Goal: Task Accomplishment & Management: Manage account settings

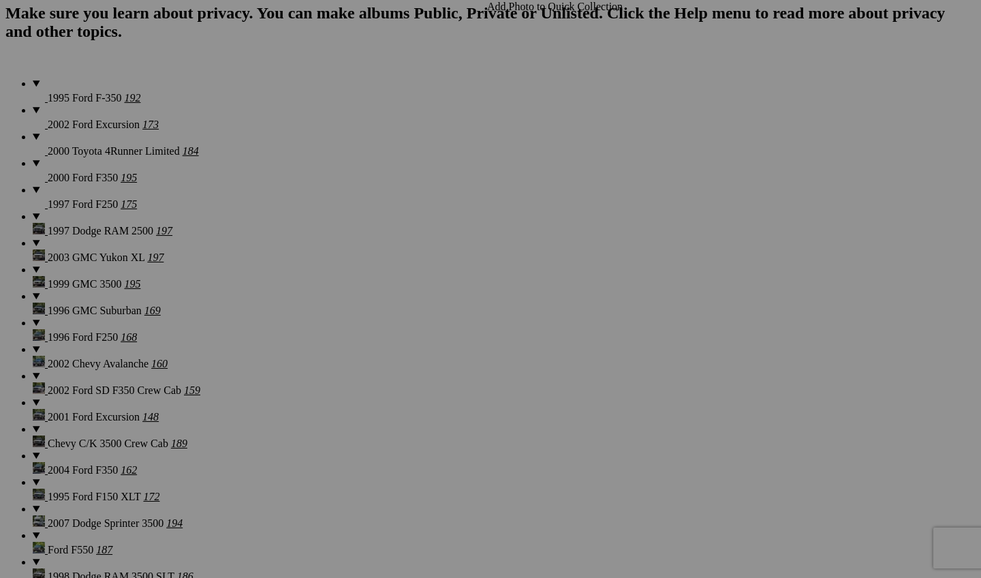
scroll to position [1075, 0]
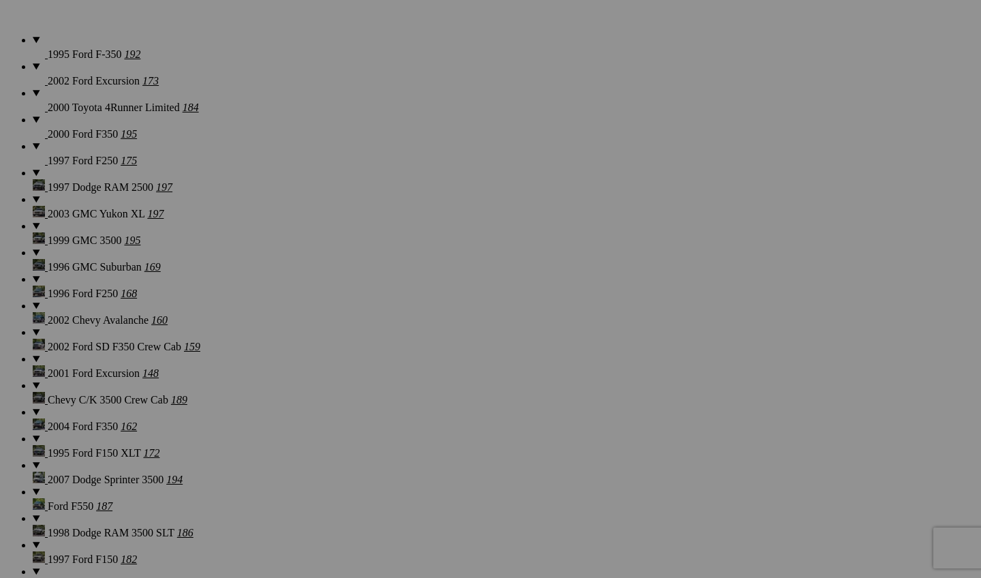
click at [400, 379] on span "Yes" at bounding box center [392, 379] width 16 height 12
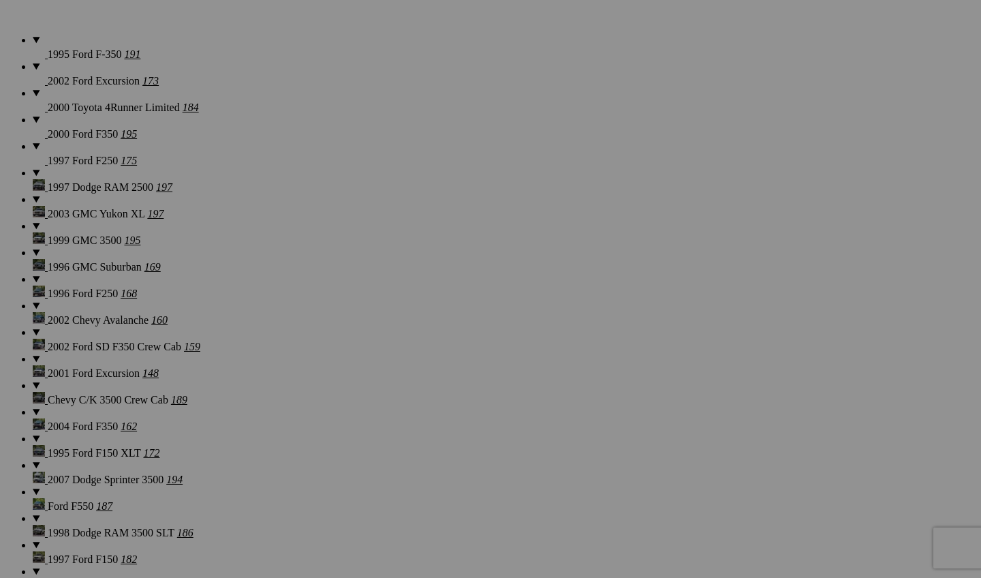
click at [400, 373] on span "Yes" at bounding box center [392, 379] width 16 height 12
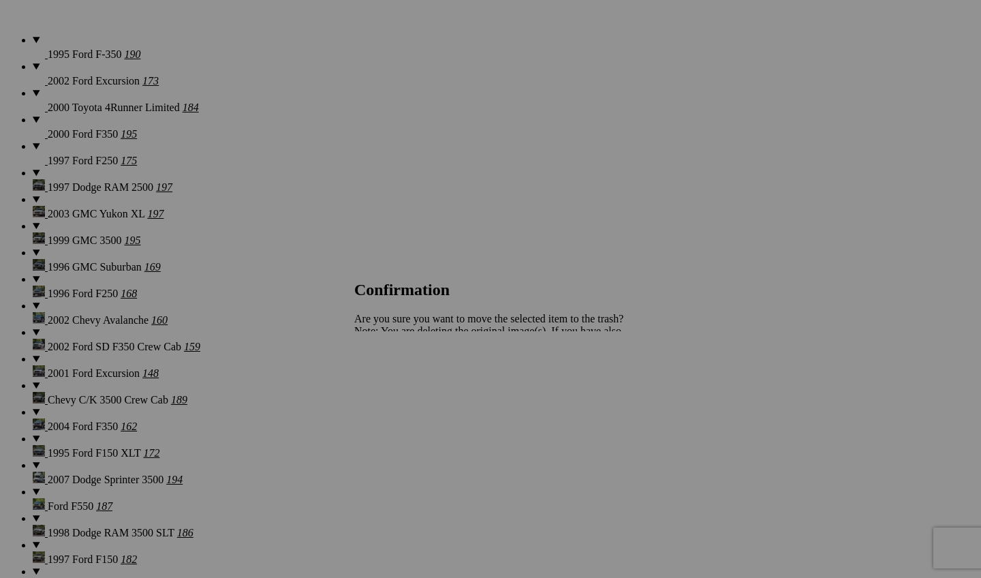
click at [400, 375] on span "Yes" at bounding box center [392, 379] width 16 height 12
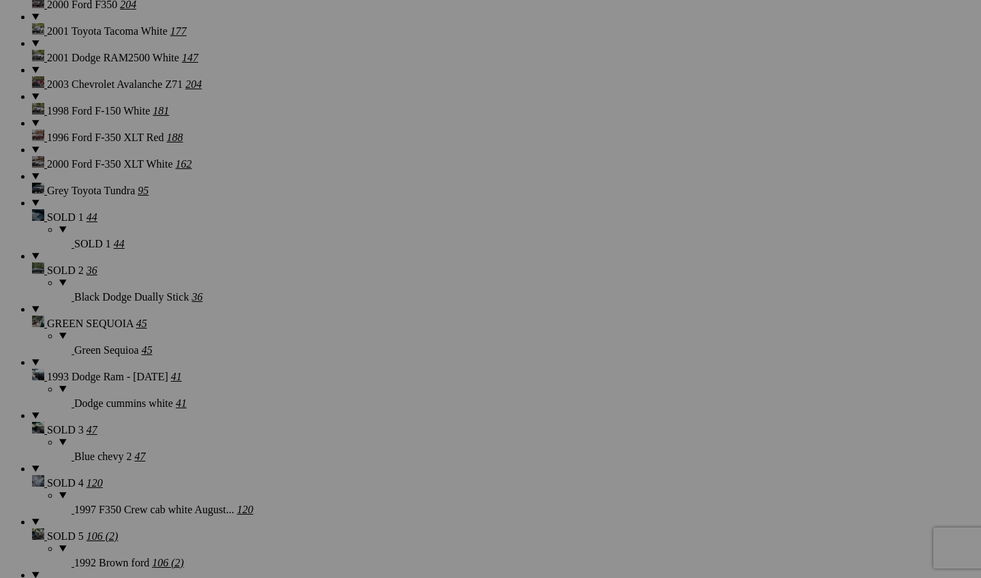
scroll to position [1524, 0]
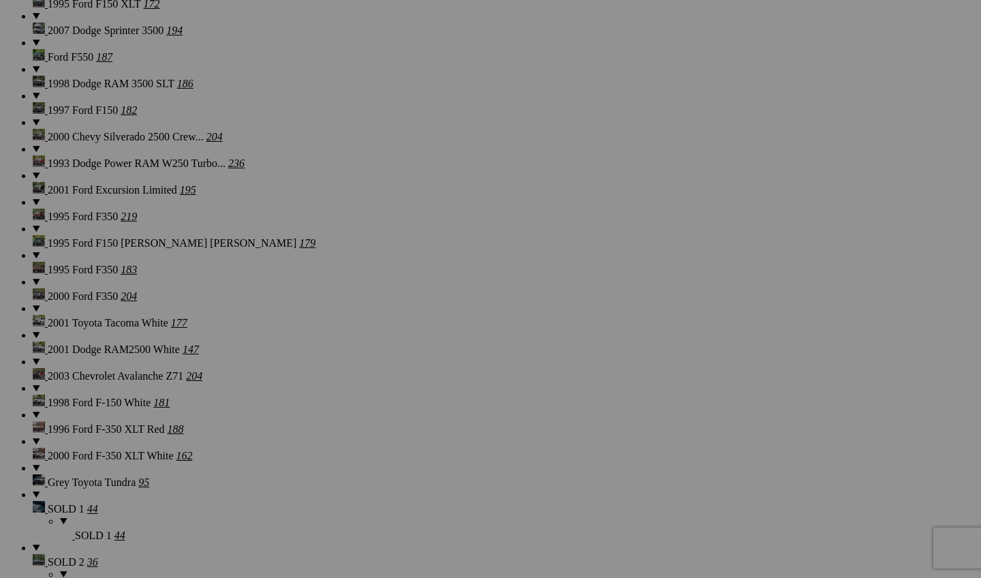
click at [400, 373] on span "Yes" at bounding box center [392, 379] width 16 height 12
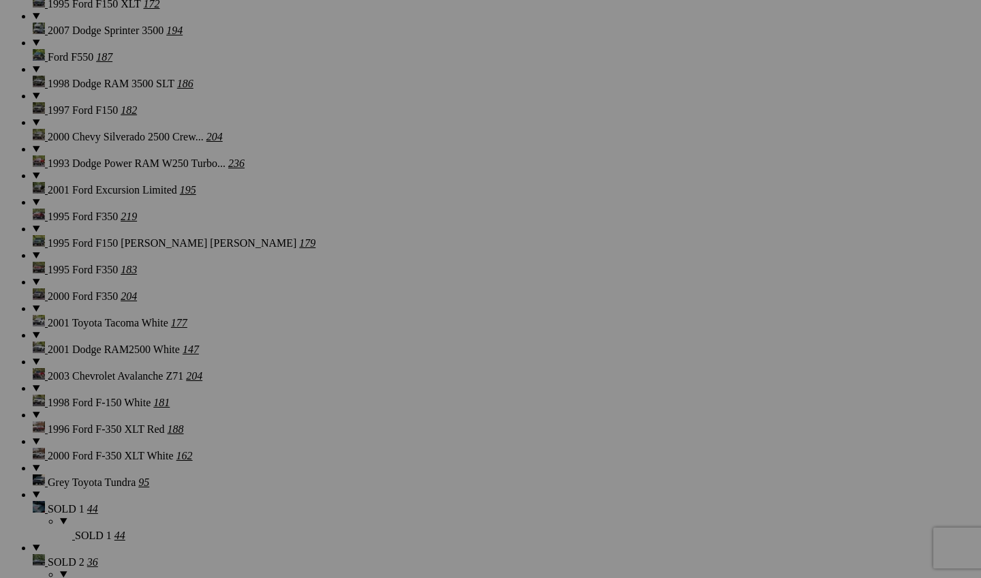
click at [400, 376] on link "Yes" at bounding box center [392, 379] width 16 height 12
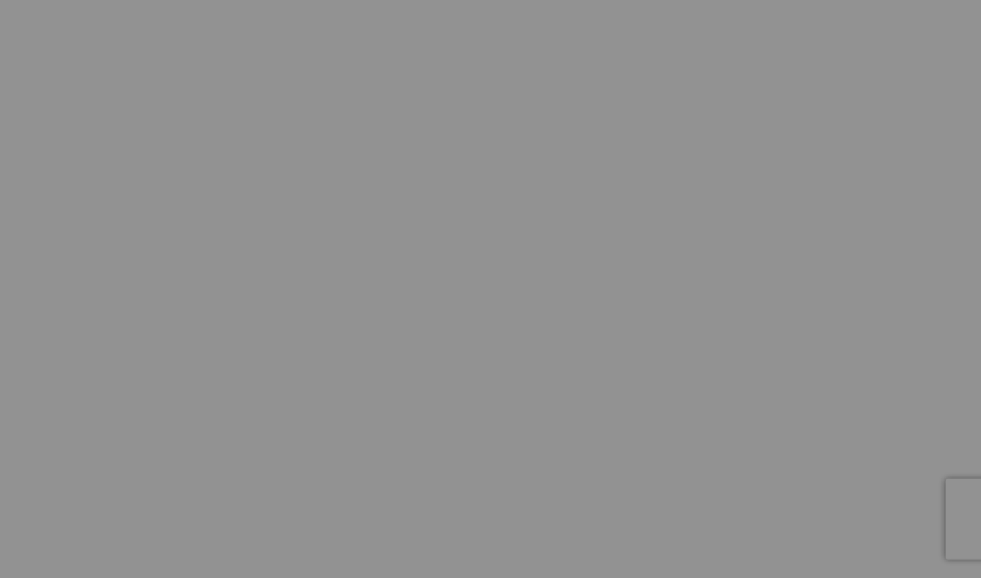
scroll to position [1889, 0]
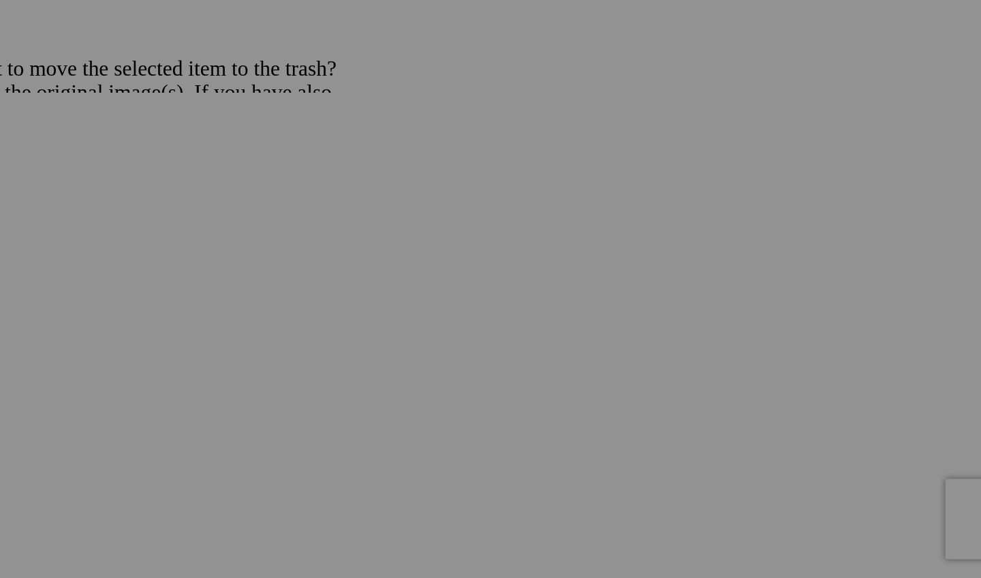
click at [384, 373] on link "Yes" at bounding box center [392, 379] width 16 height 12
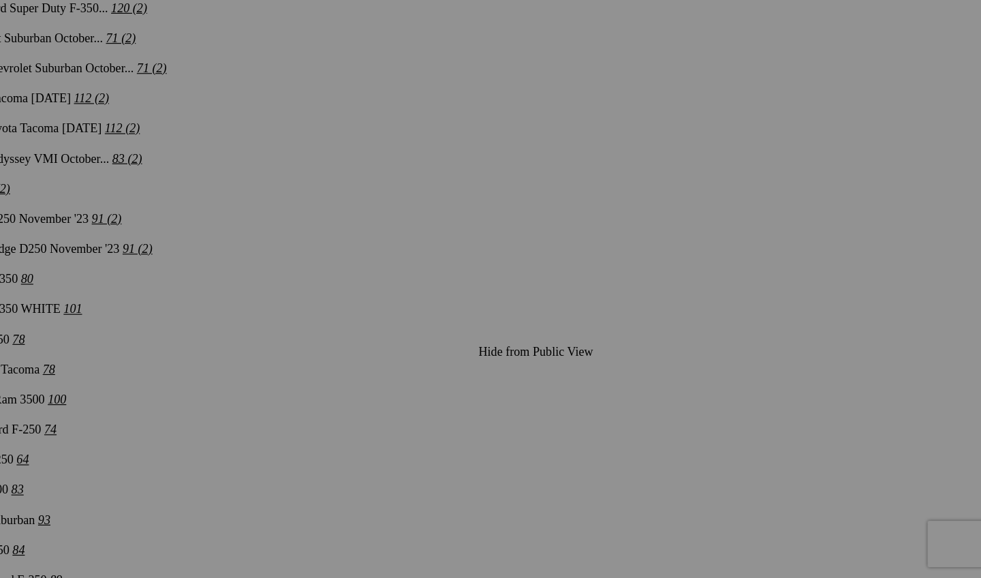
scroll to position [3649, 0]
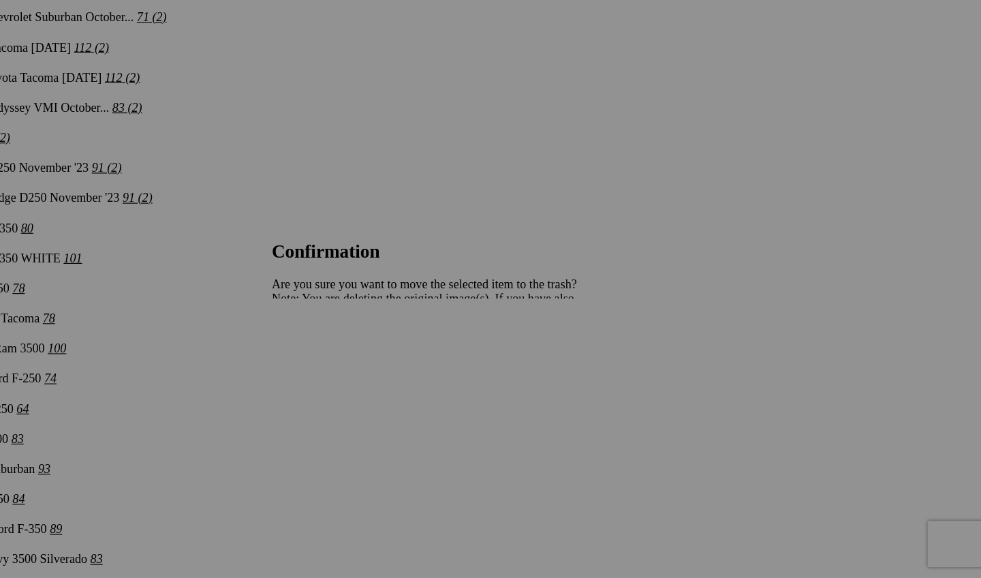
click at [400, 373] on span "Yes" at bounding box center [392, 379] width 16 height 12
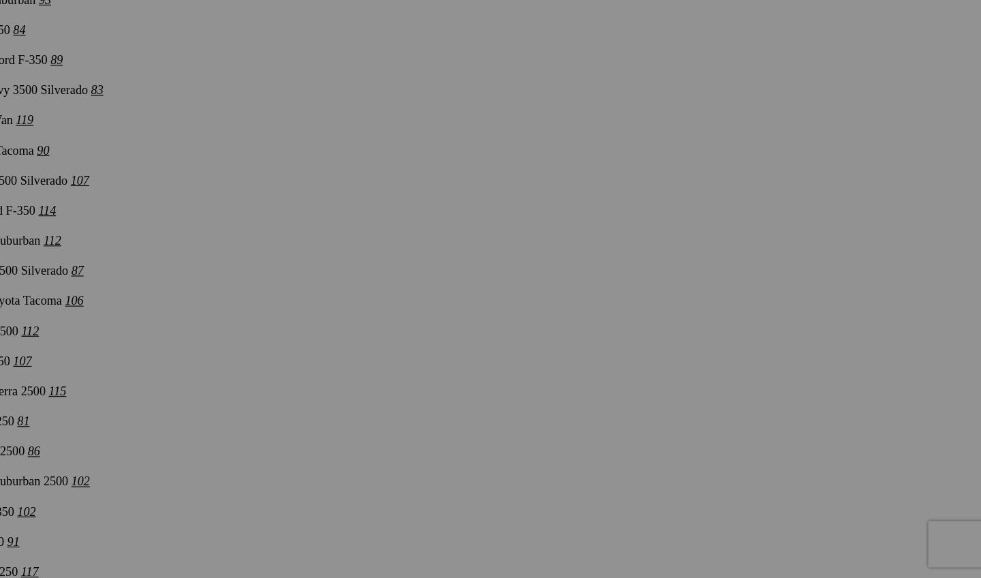
scroll to position [4095, 0]
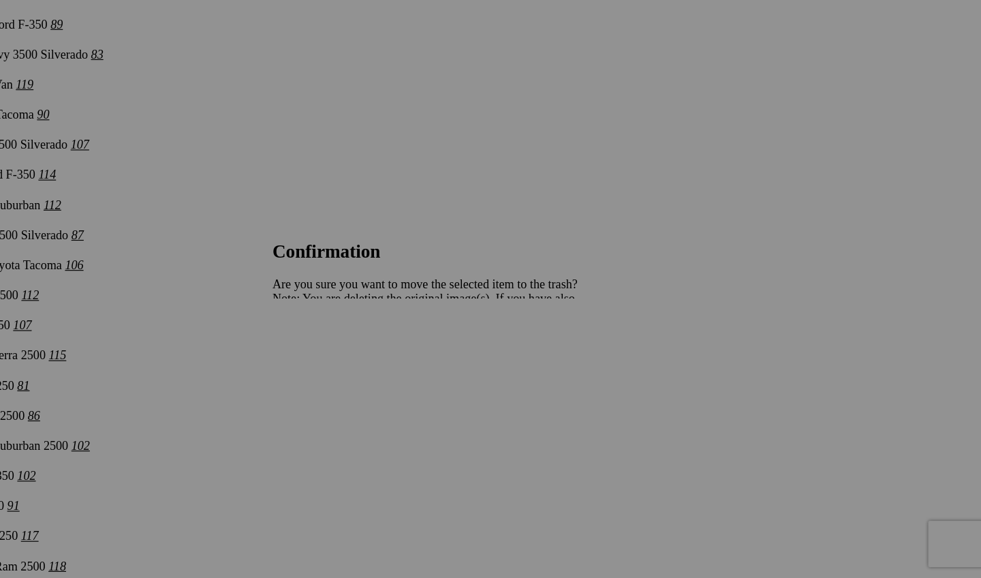
click at [508, 373] on div "Cancel Yes" at bounding box center [490, 379] width 272 height 12
click at [400, 373] on link "Yes" at bounding box center [392, 379] width 16 height 12
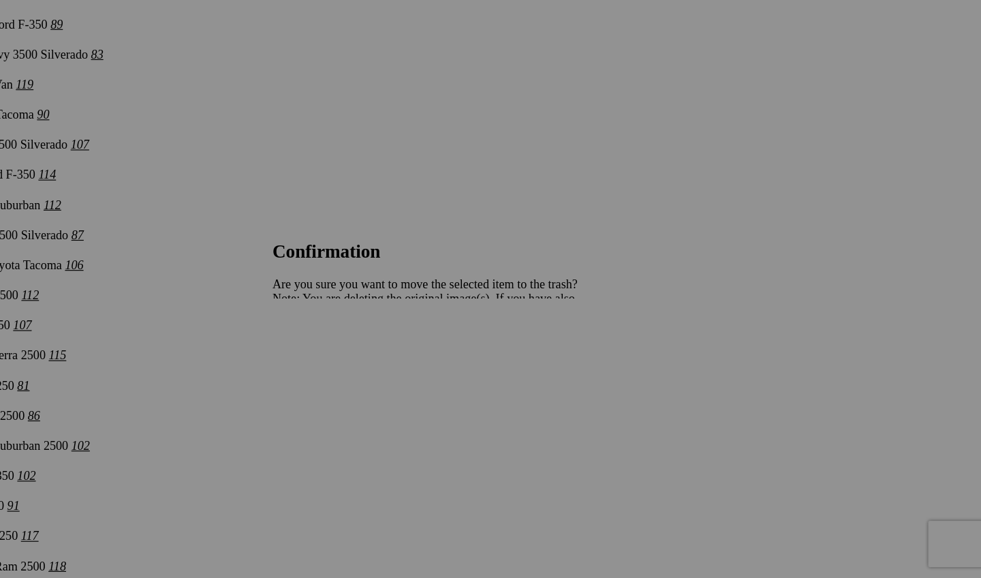
click at [400, 373] on span "Yes" at bounding box center [392, 379] width 16 height 12
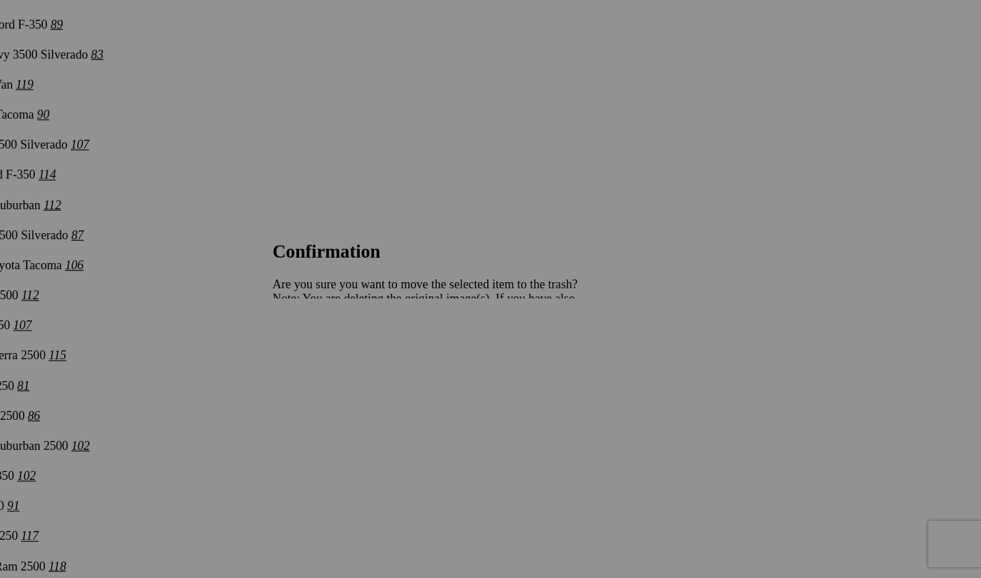
click at [693, 225] on div at bounding box center [490, 289] width 981 height 578
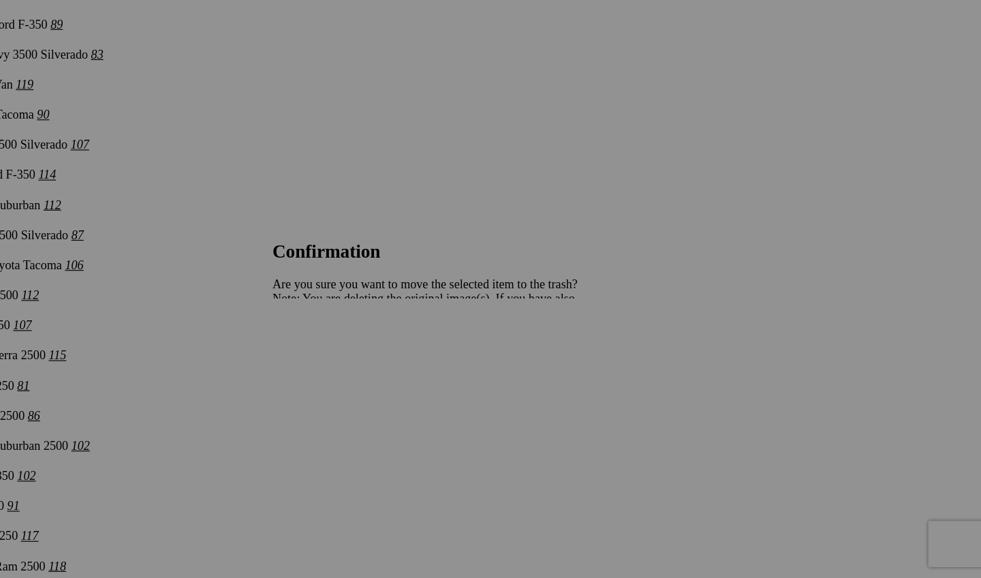
click at [400, 373] on span "Yes" at bounding box center [392, 379] width 16 height 12
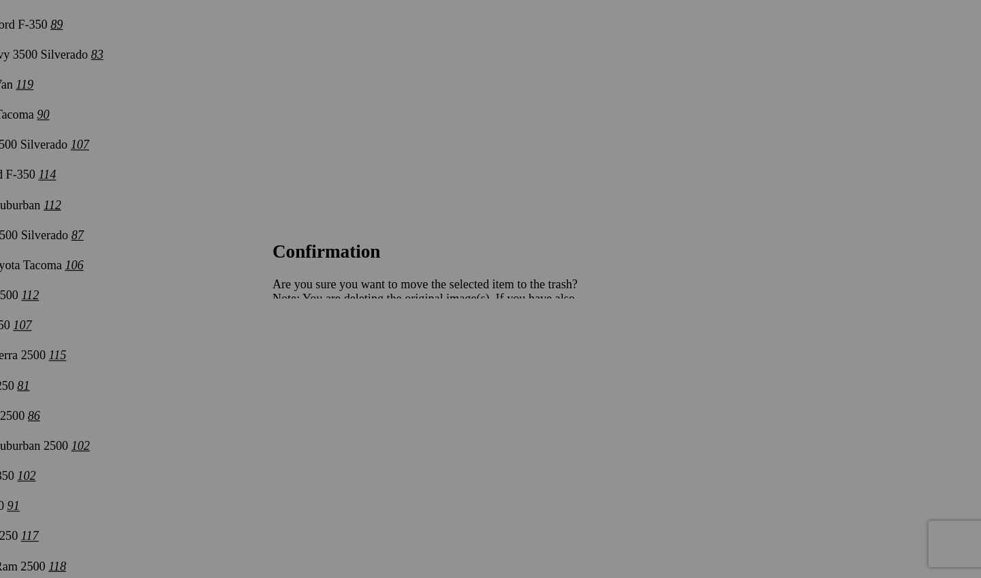
click at [400, 373] on link "Yes" at bounding box center [392, 379] width 16 height 12
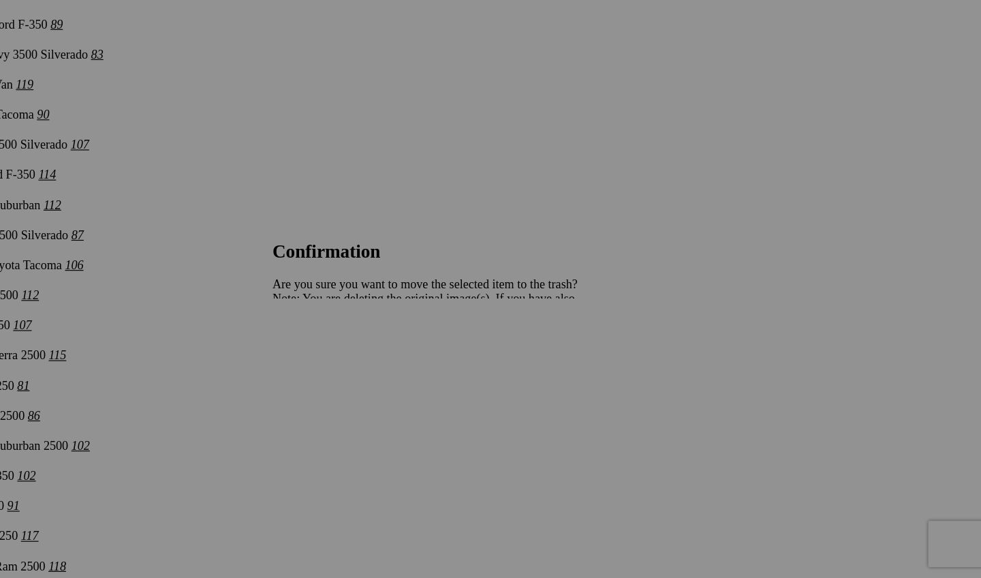
click at [400, 373] on span "Yes" at bounding box center [392, 379] width 16 height 12
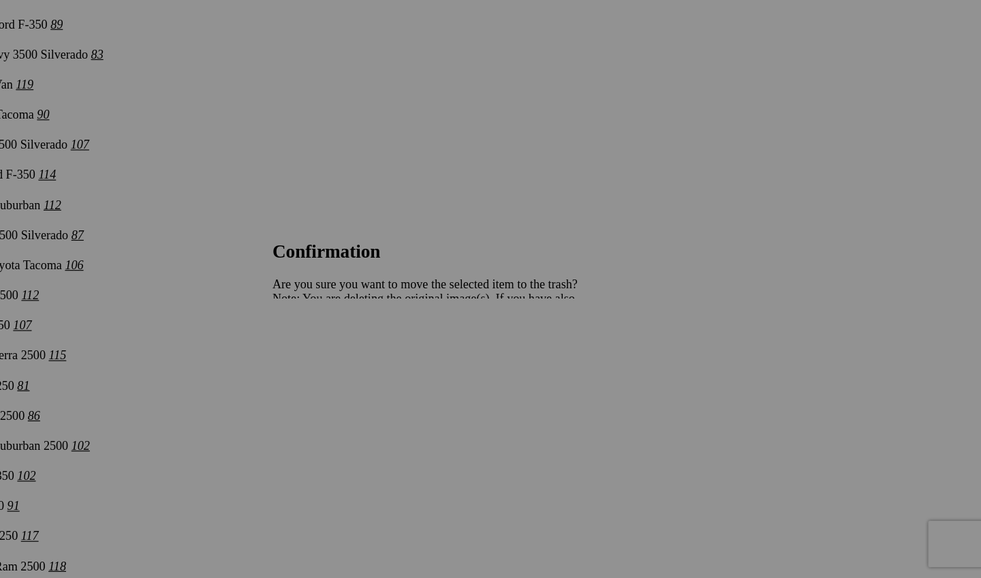
click at [400, 373] on link "Yes" at bounding box center [392, 379] width 16 height 12
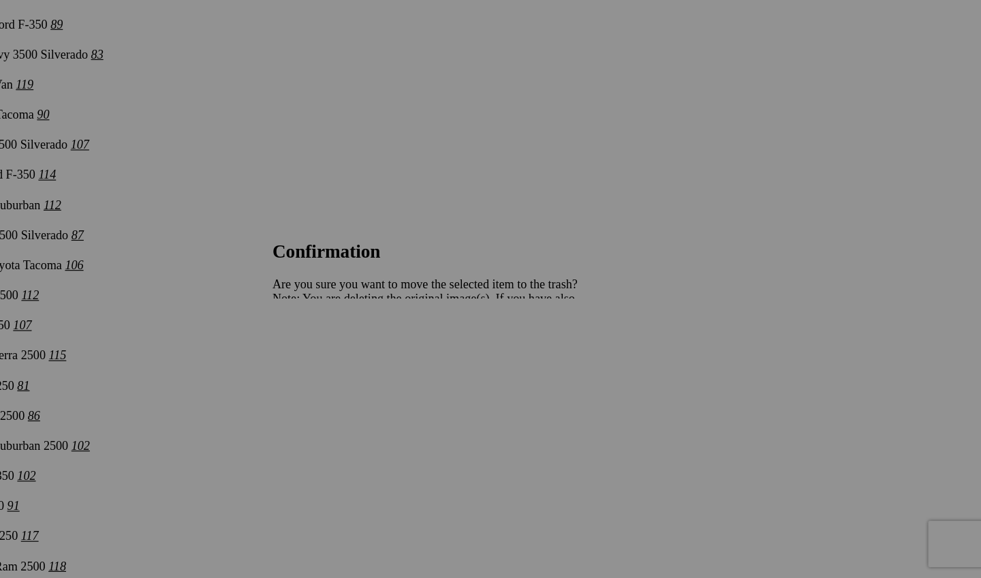
click at [400, 373] on span "Yes" at bounding box center [392, 379] width 16 height 12
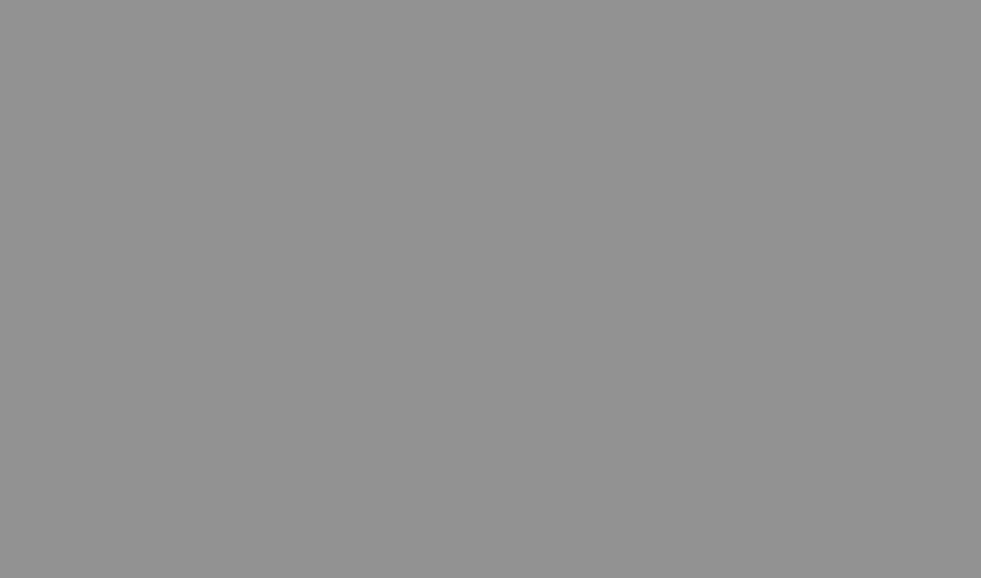
scroll to position [4295, 0]
click at [384, 373] on link "Yes" at bounding box center [392, 379] width 16 height 12
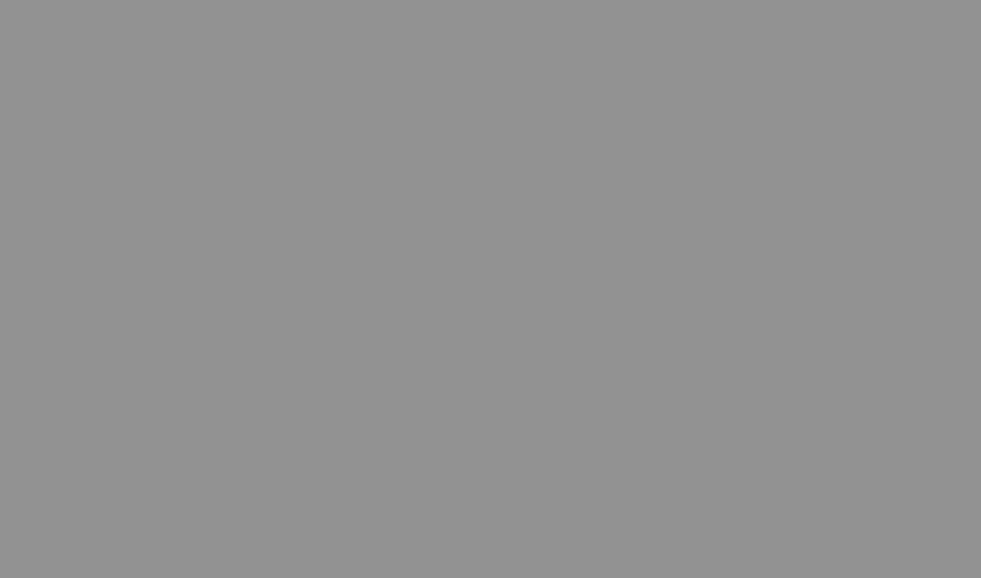
click at [384, 373] on link "Yes" at bounding box center [392, 379] width 16 height 12
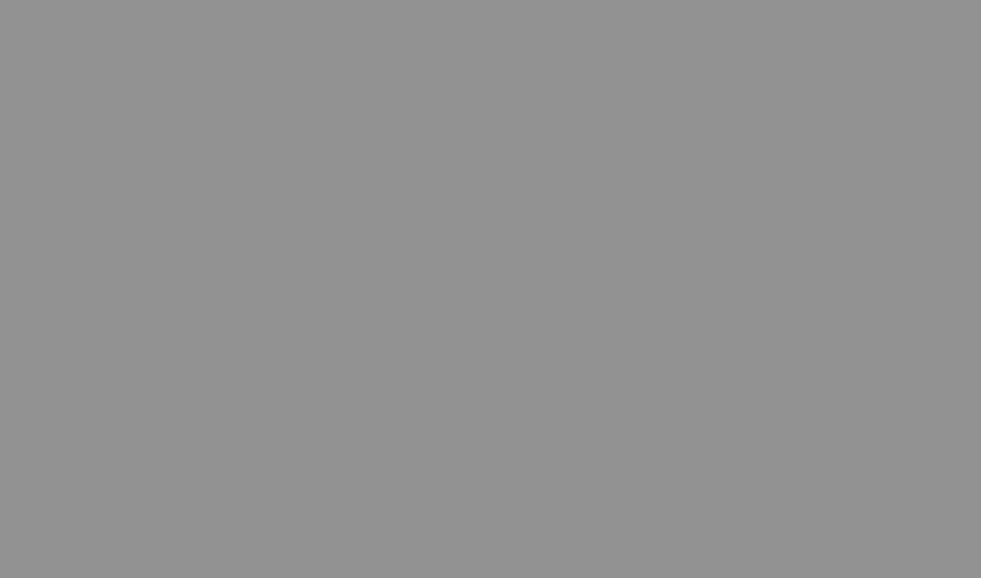
click at [384, 373] on span "Yes" at bounding box center [392, 379] width 16 height 12
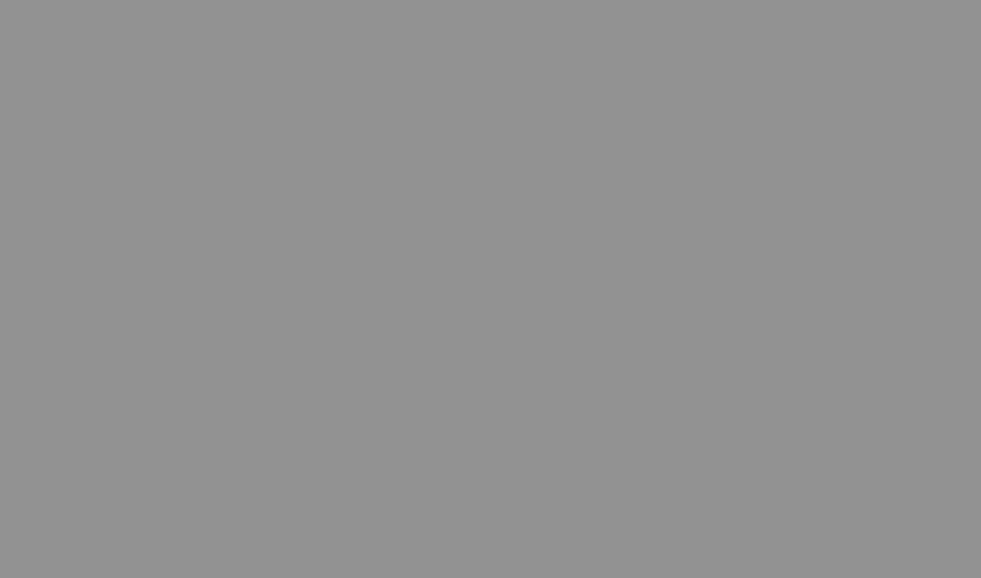
click at [384, 373] on span "Yes" at bounding box center [392, 379] width 16 height 12
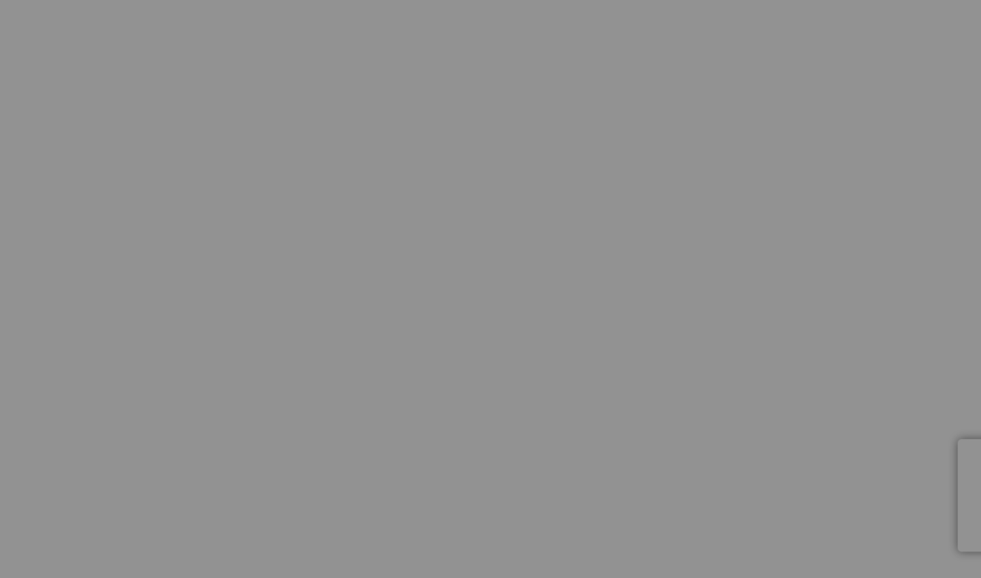
click at [354, 373] on div "Cancel Yes" at bounding box center [490, 379] width 272 height 12
click at [384, 373] on link "Yes" at bounding box center [392, 379] width 16 height 12
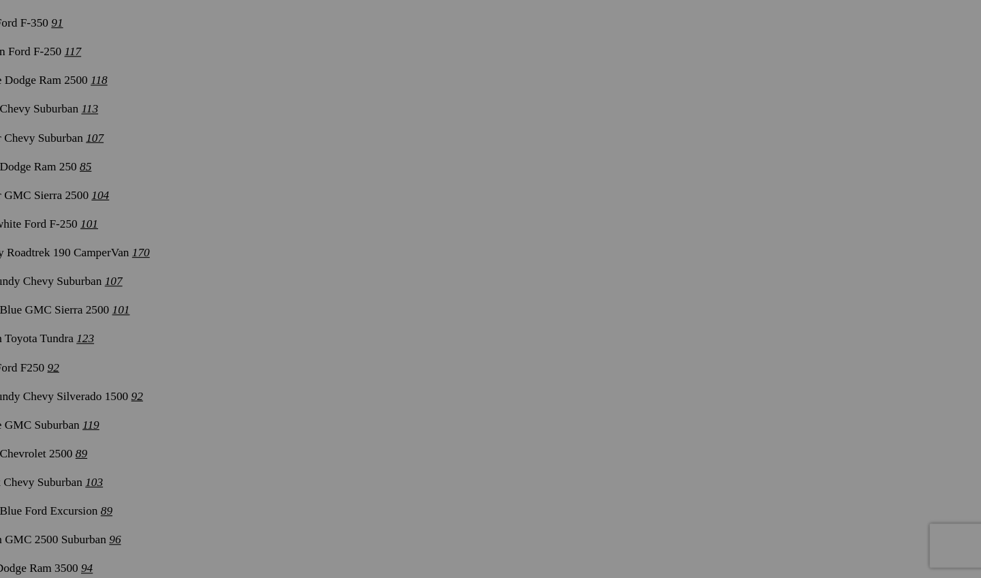
scroll to position [4590, 0]
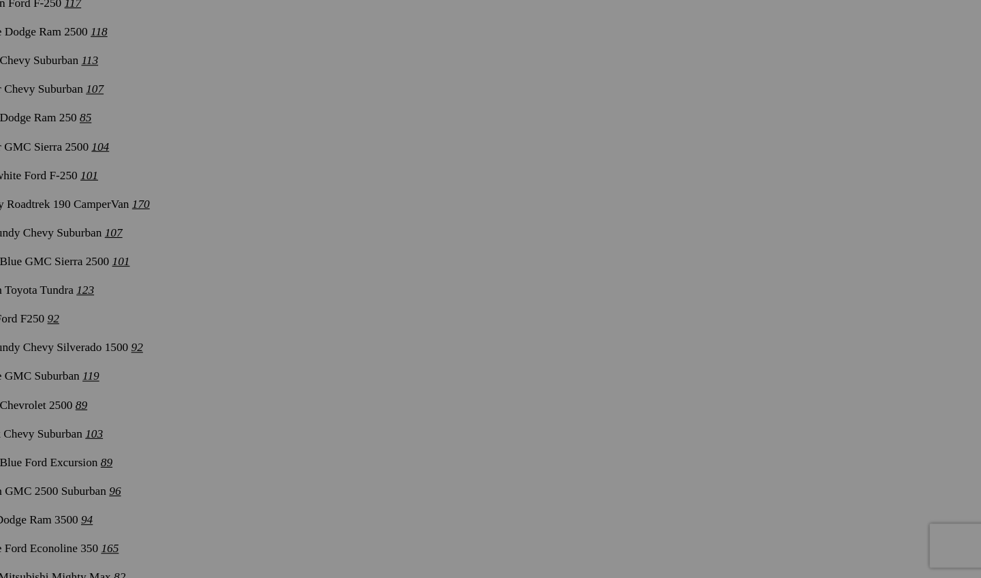
click at [400, 373] on span "Yes" at bounding box center [392, 379] width 16 height 12
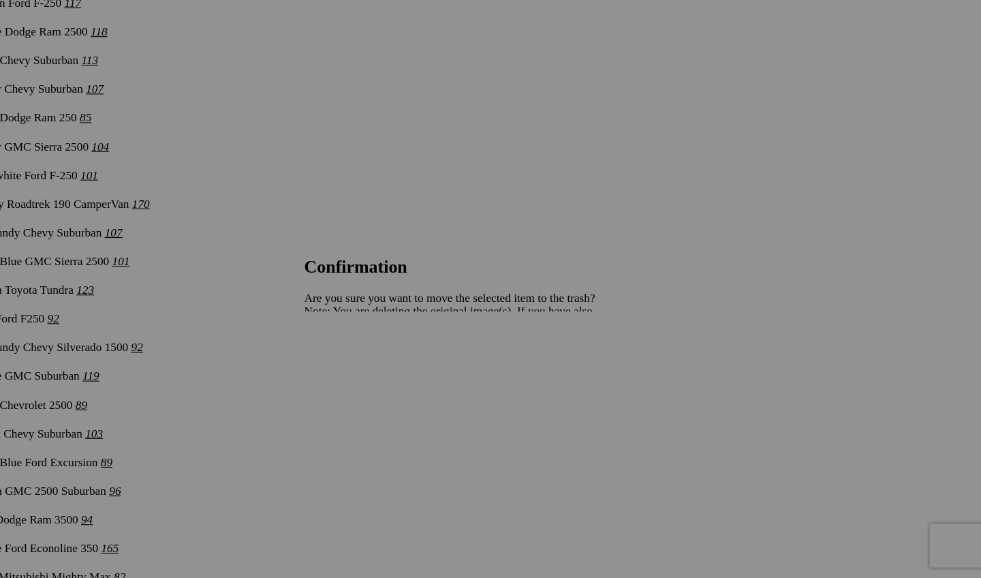
click at [400, 373] on span "Yes" at bounding box center [392, 379] width 16 height 12
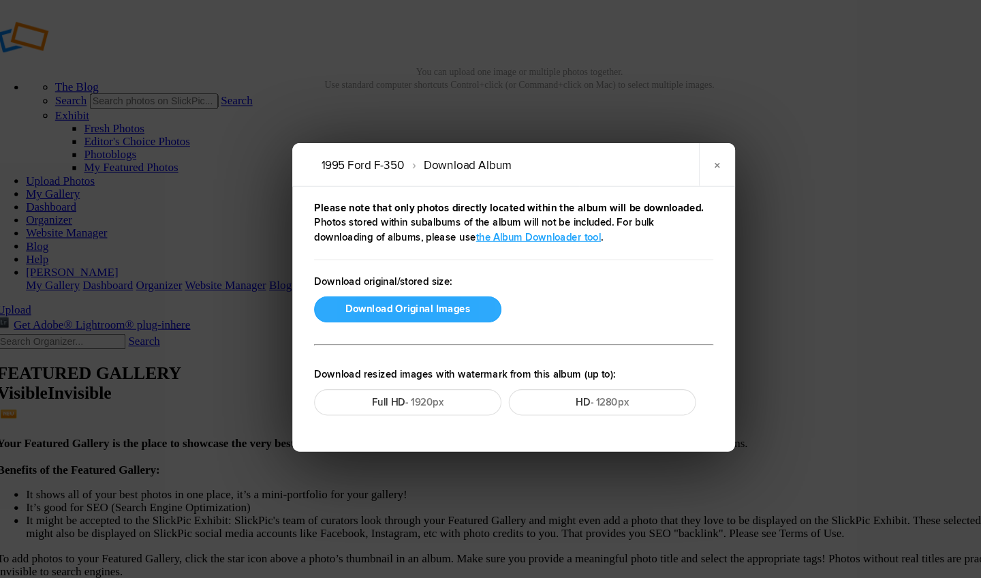
click at [381, 289] on button "Download Original Images" at bounding box center [391, 300] width 176 height 25
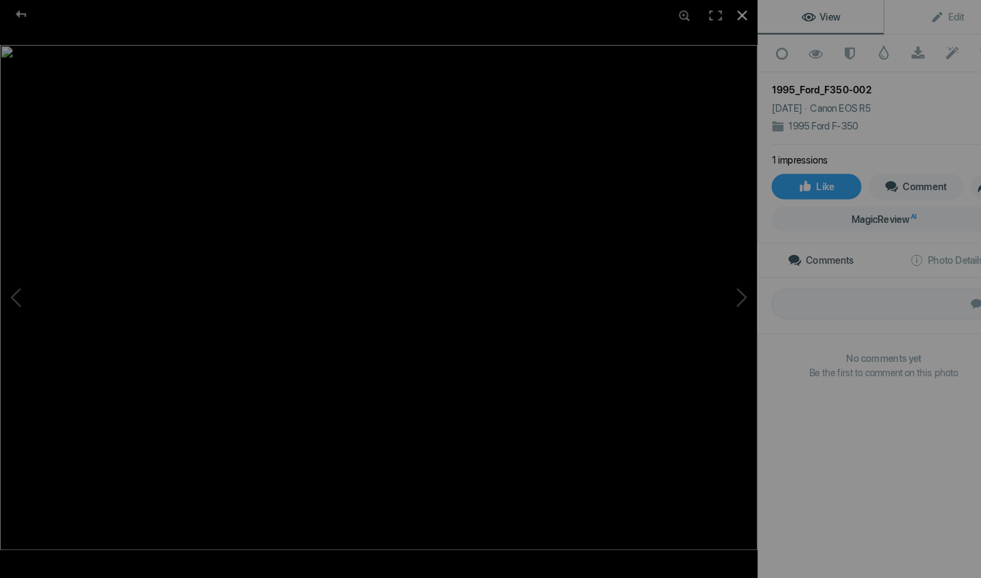
click at [729, 19] on div at bounding box center [721, 15] width 30 height 30
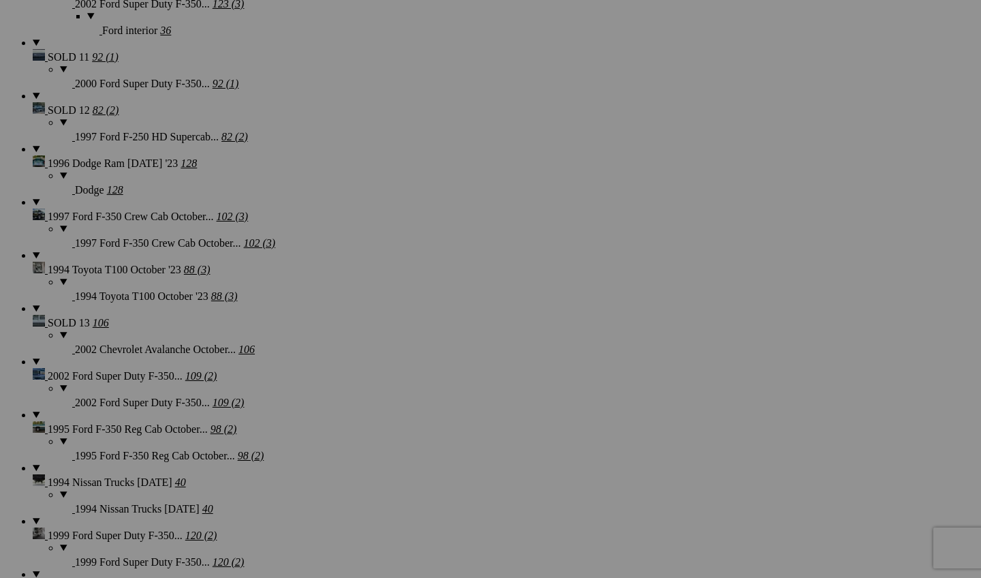
scroll to position [3153, 0]
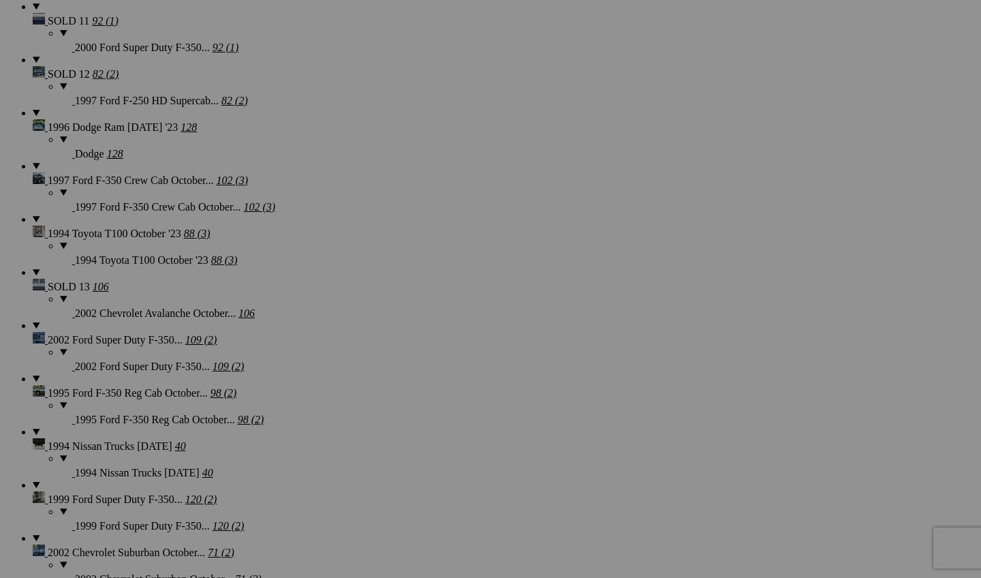
click at [400, 377] on span "Yes" at bounding box center [392, 379] width 16 height 12
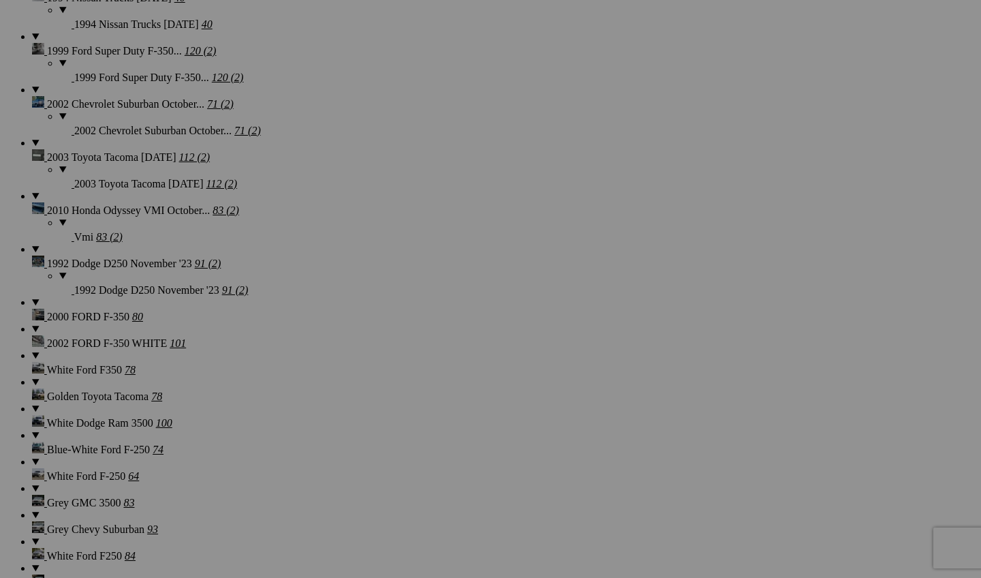
scroll to position [3601, 0]
click at [400, 373] on span "Yes" at bounding box center [392, 379] width 16 height 12
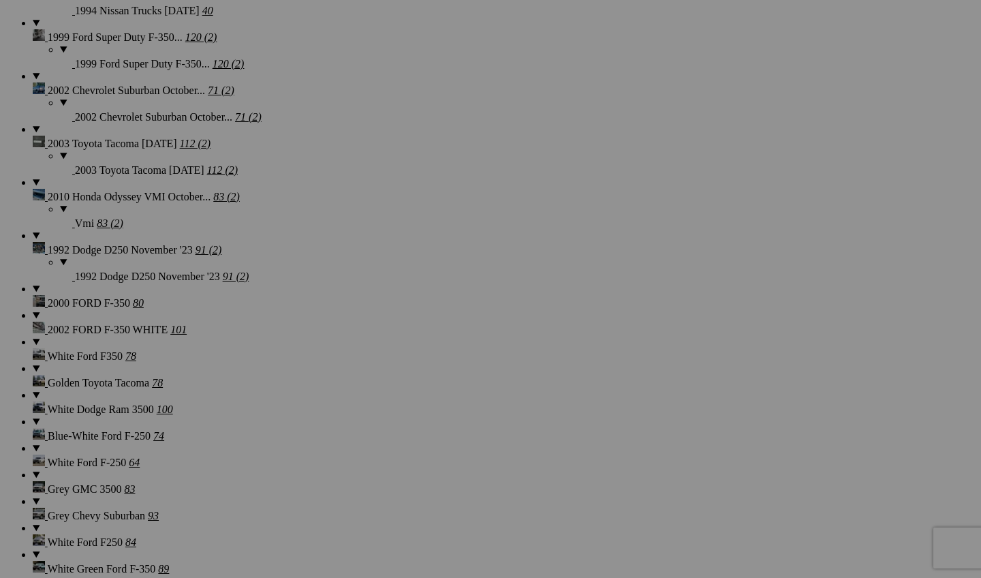
scroll to position [3616, 0]
click at [400, 375] on link "Yes" at bounding box center [392, 379] width 16 height 12
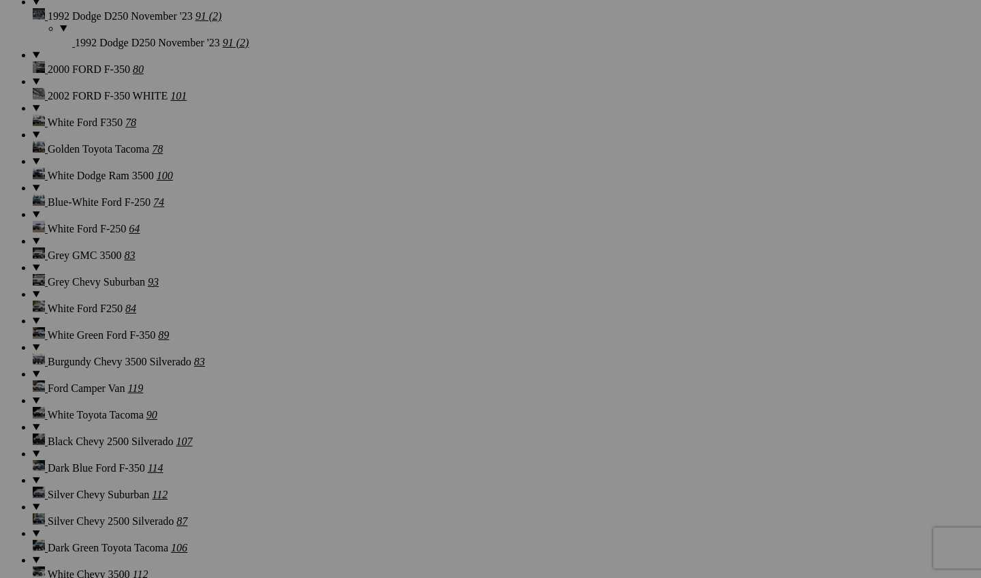
scroll to position [3850, 0]
click at [400, 376] on span "Yes" at bounding box center [392, 379] width 16 height 12
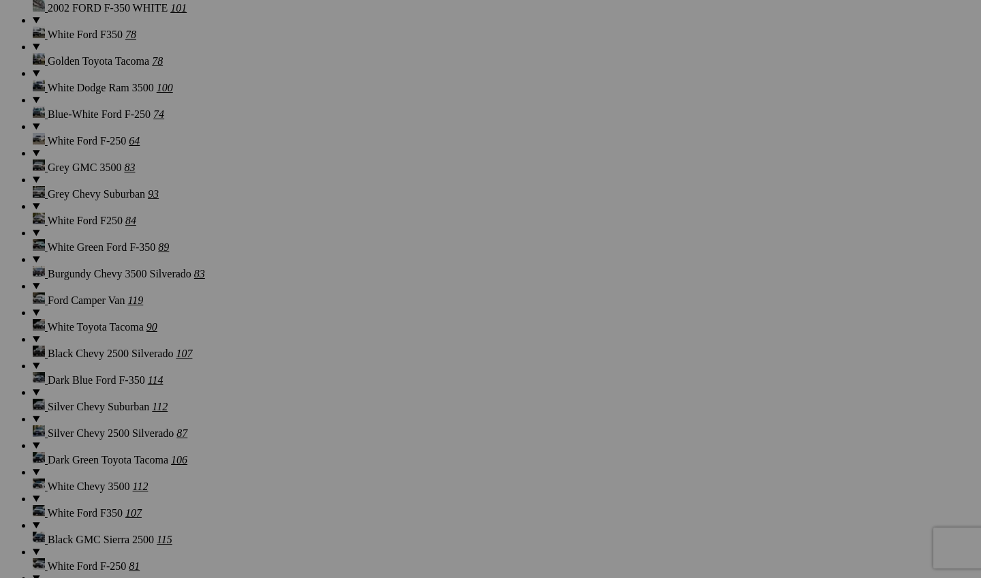
scroll to position [3996, 0]
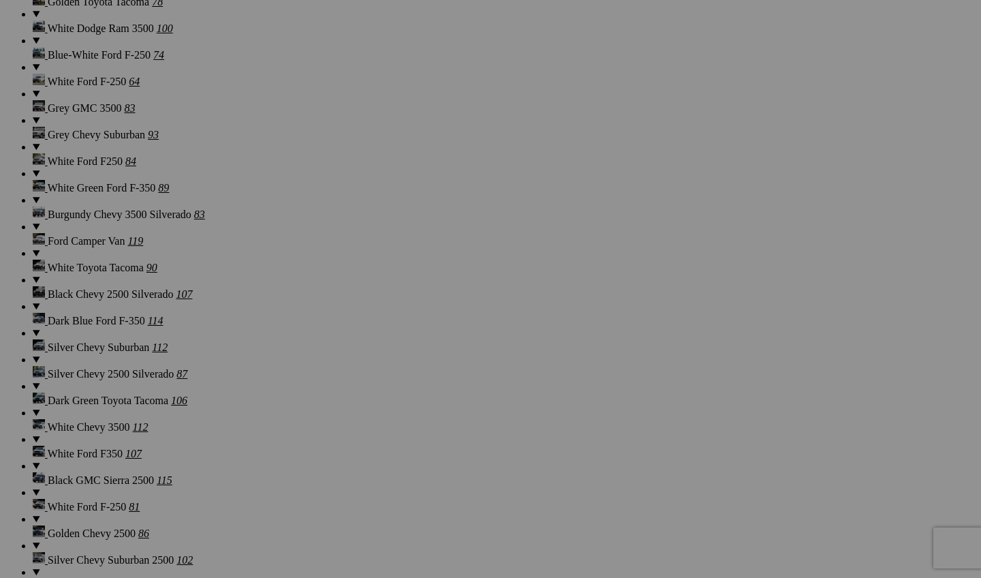
click at [400, 380] on span "Yes" at bounding box center [392, 379] width 16 height 12
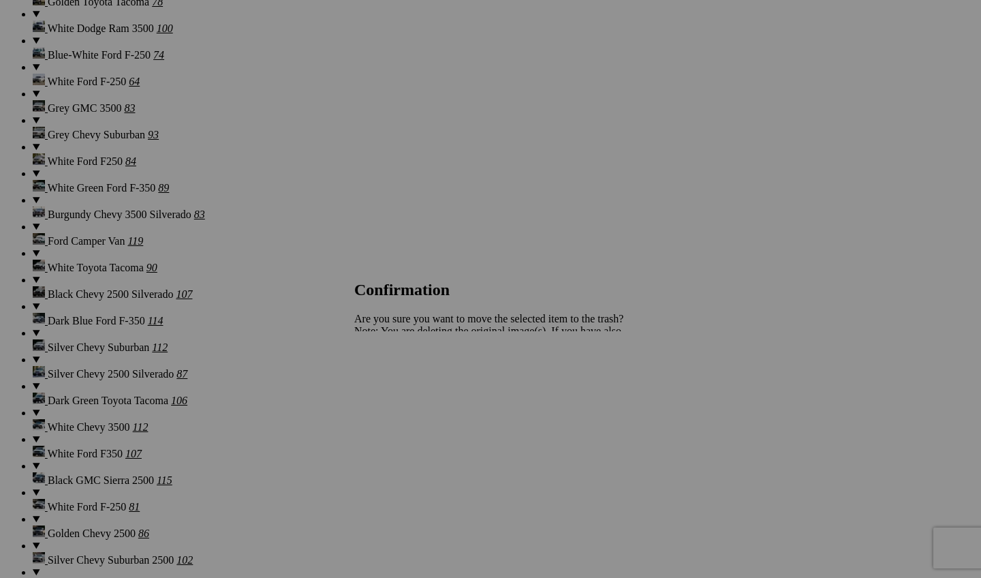
click at [400, 378] on span "Yes" at bounding box center [392, 379] width 16 height 12
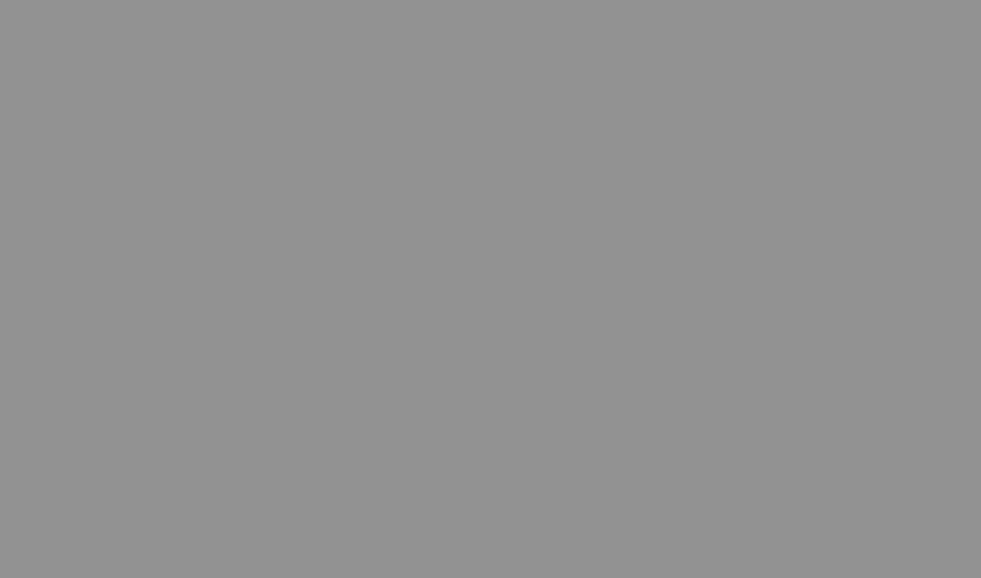
scroll to position [4818, 0]
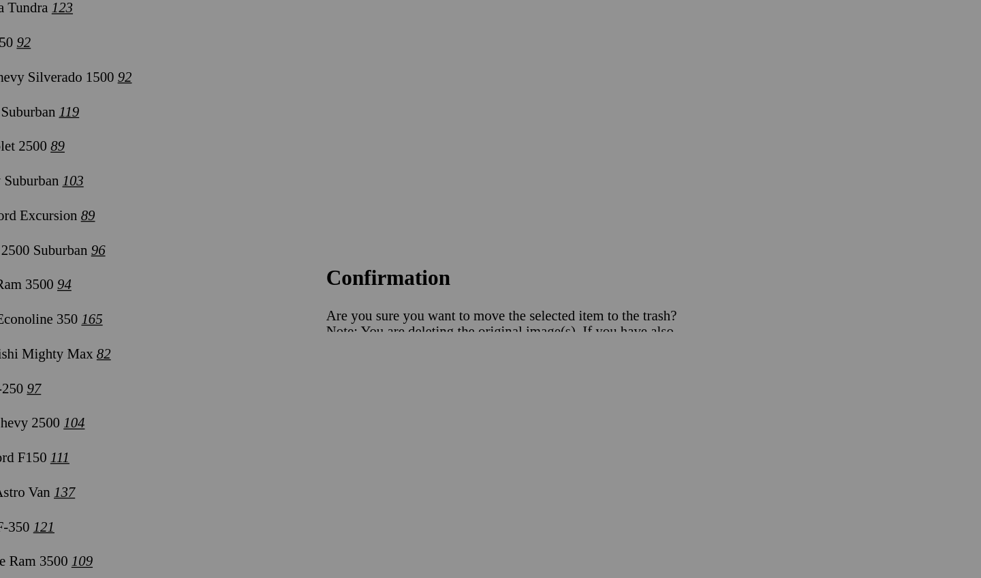
click at [400, 373] on span "Yes" at bounding box center [392, 379] width 16 height 12
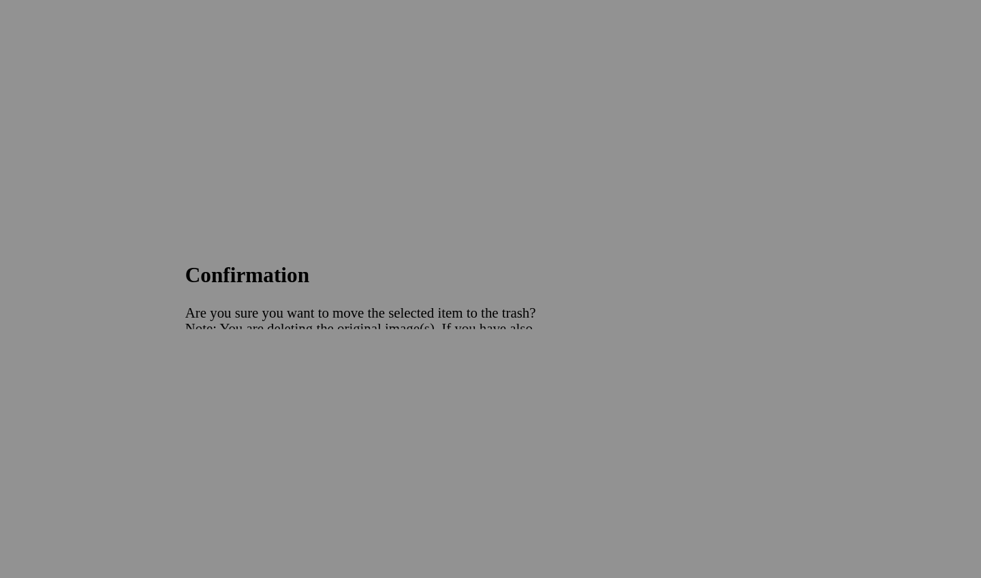
click at [400, 373] on span "Yes" at bounding box center [392, 379] width 16 height 12
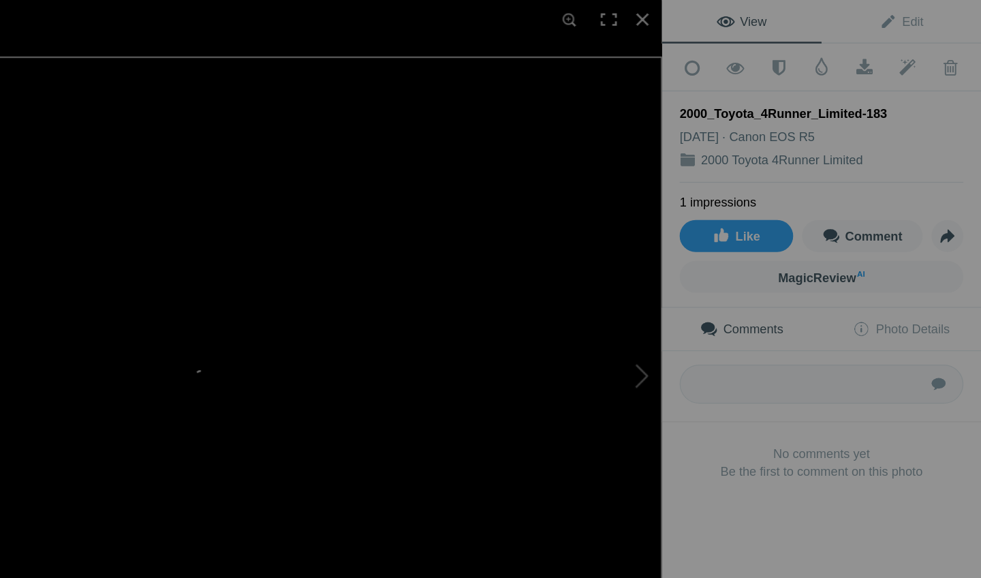
click at [497, 30] on div at bounding box center [368, 289] width 736 height 578
click at [706, 13] on div at bounding box center [721, 15] width 30 height 30
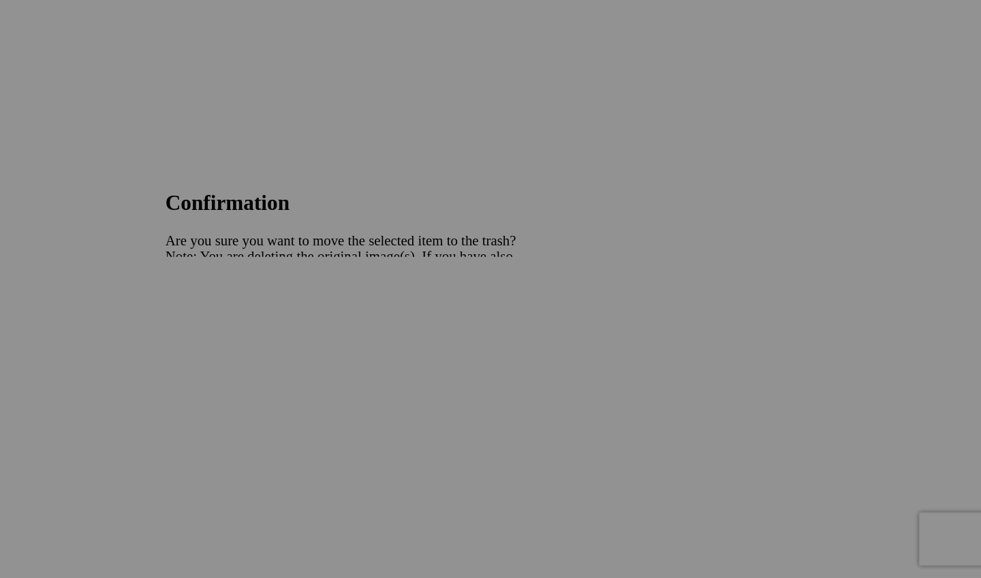
click at [397, 373] on link "Yes" at bounding box center [392, 379] width 16 height 12
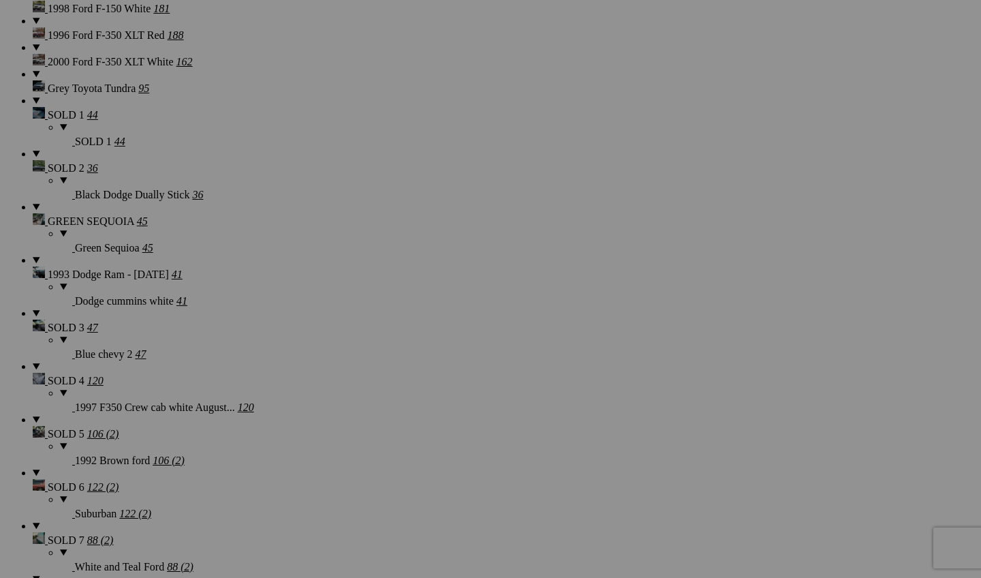
scroll to position [1608, 0]
